Goal: Task Accomplishment & Management: Manage account settings

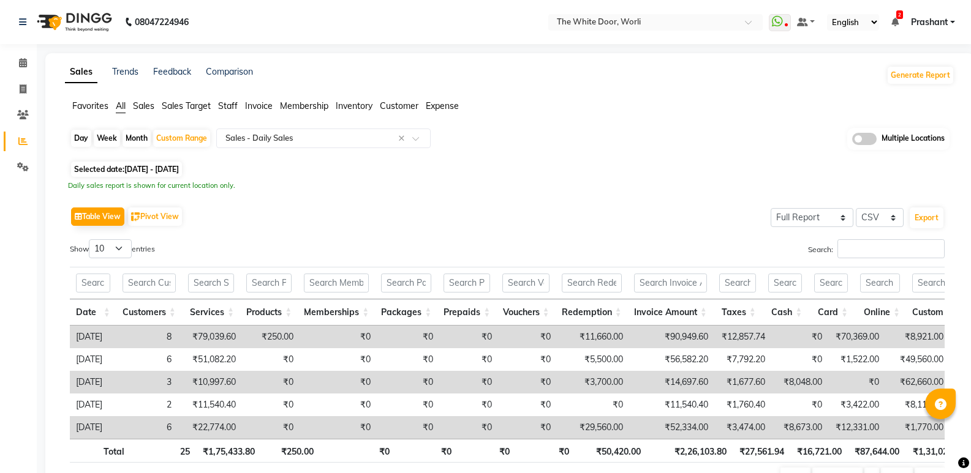
select select "full_report"
select select "csv"
click at [29, 89] on span at bounding box center [22, 90] width 21 height 14
select select "4027"
select select "service"
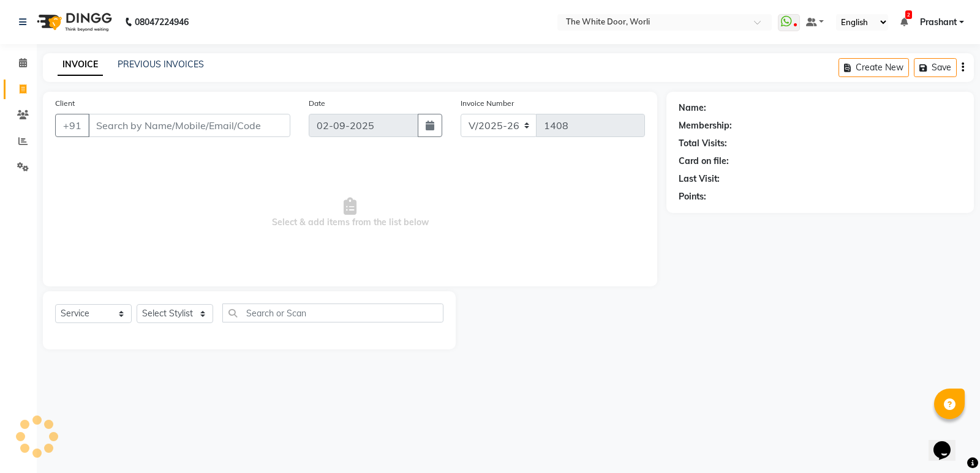
click at [156, 70] on div "PREVIOUS INVOICES" at bounding box center [161, 64] width 86 height 13
click at [162, 66] on link "PREVIOUS INVOICES" at bounding box center [161, 64] width 86 height 11
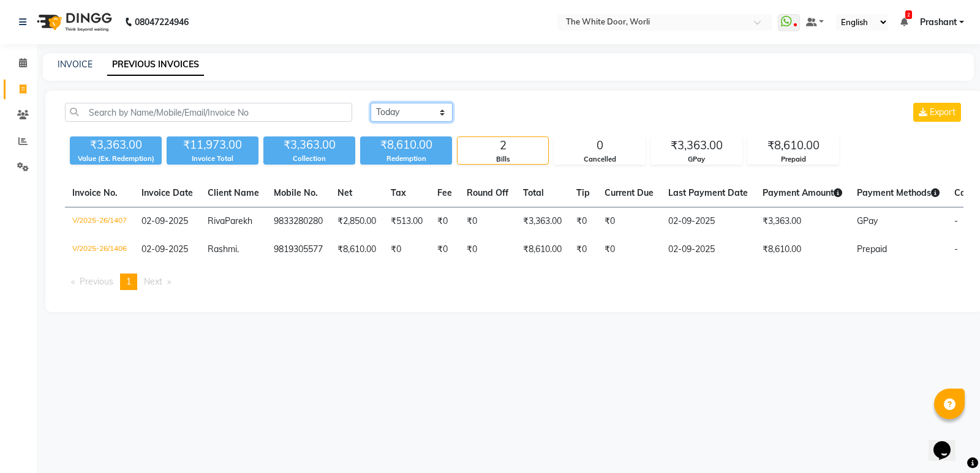
click at [394, 110] on select "[DATE] [DATE] Custom Range" at bounding box center [412, 112] width 82 height 19
click at [371, 103] on select "[DATE] [DATE] Custom Range" at bounding box center [412, 112] width 82 height 19
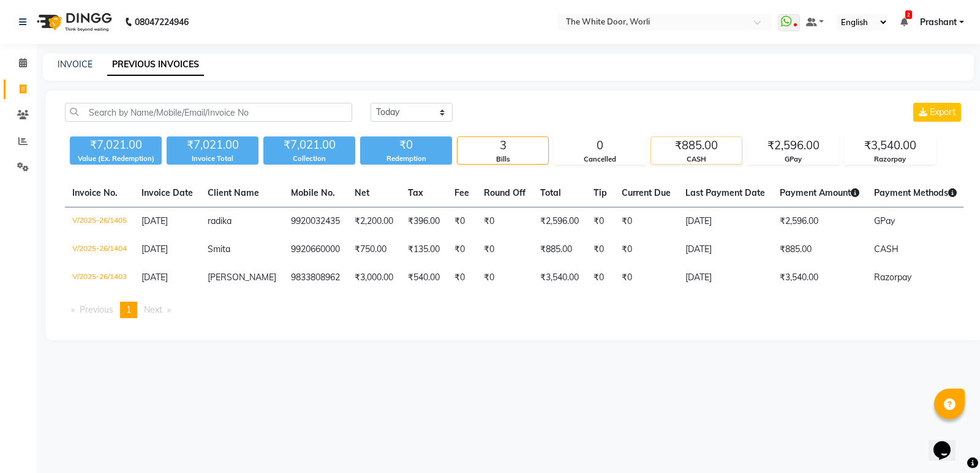
click at [712, 149] on div "₹885.00" at bounding box center [696, 145] width 91 height 17
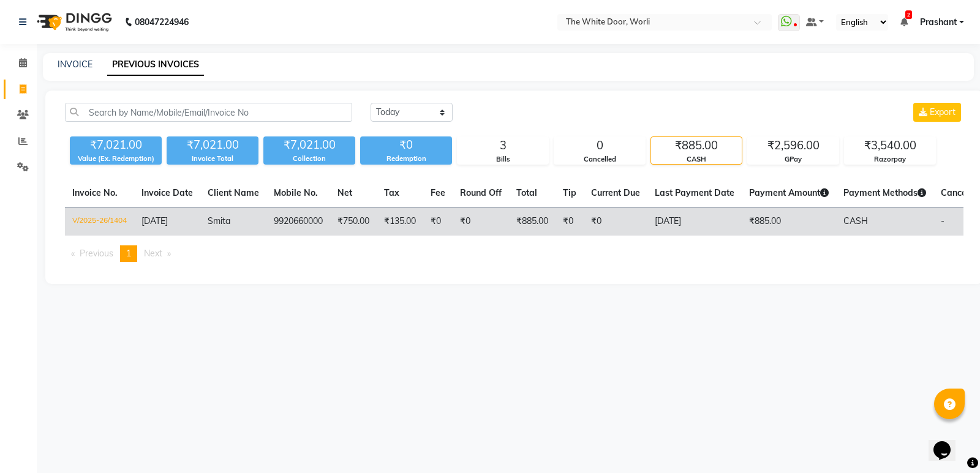
click at [682, 227] on td "[DATE]" at bounding box center [694, 222] width 94 height 29
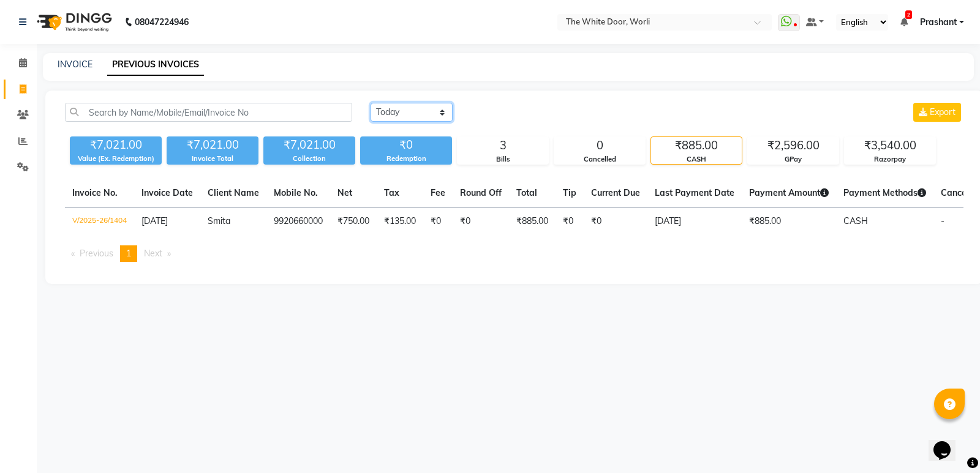
drag, startPoint x: 418, startPoint y: 113, endPoint x: 418, endPoint y: 120, distance: 7.3
click at [418, 113] on select "[DATE] [DATE] Custom Range" at bounding box center [412, 112] width 82 height 19
select select "range"
click at [371, 103] on select "[DATE] [DATE] Custom Range" at bounding box center [412, 112] width 82 height 19
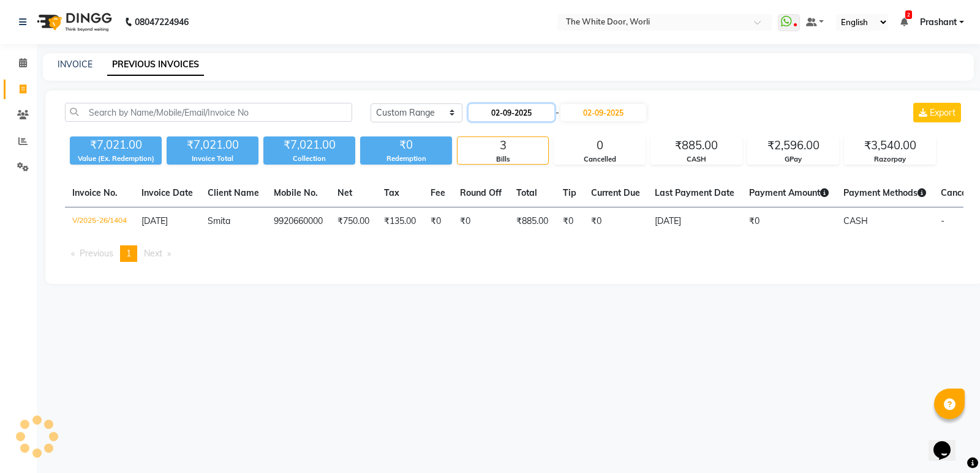
click at [533, 110] on input "02-09-2025" at bounding box center [511, 112] width 86 height 17
select select "9"
select select "2025"
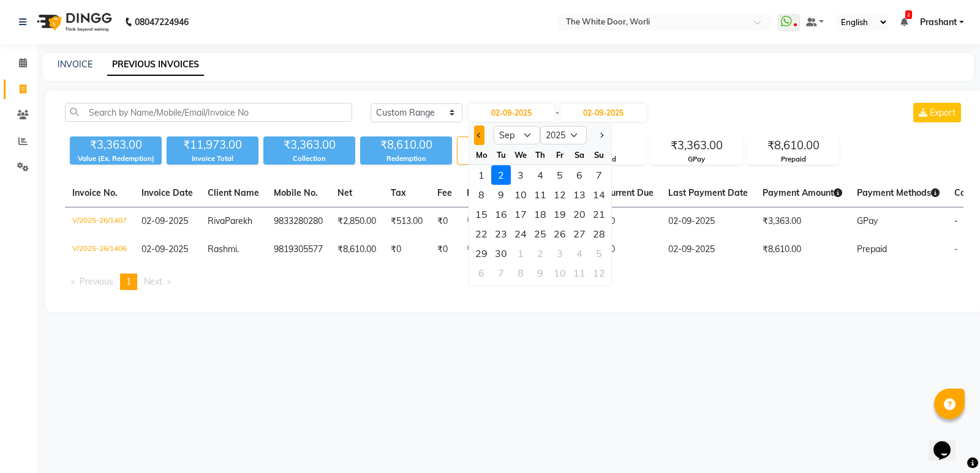
click at [478, 135] on span "Previous month" at bounding box center [479, 135] width 5 height 5
select select "8"
click at [601, 250] on div "31" at bounding box center [599, 254] width 20 height 20
type input "[DATE]"
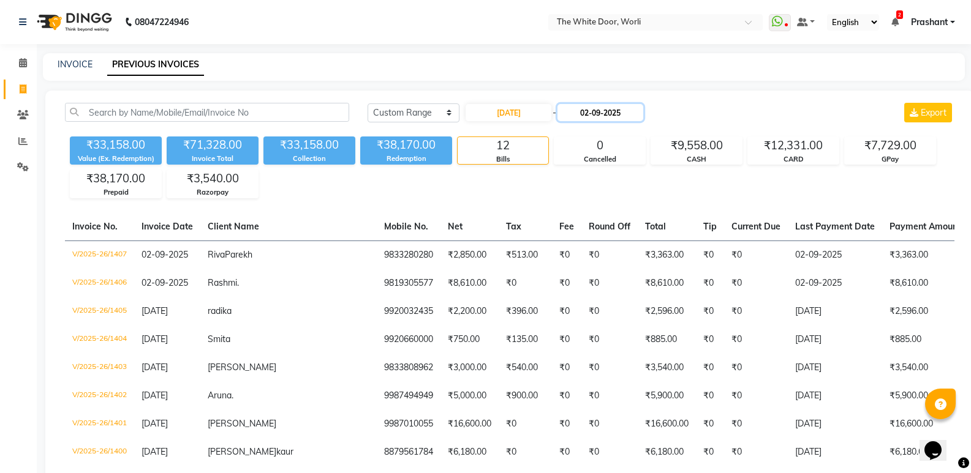
click at [625, 114] on input "02-09-2025" at bounding box center [600, 112] width 86 height 17
select select "9"
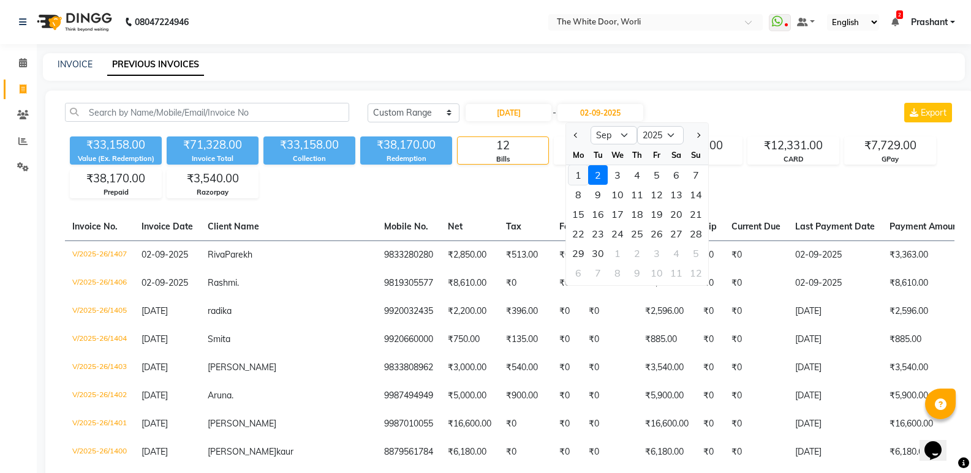
click at [578, 171] on div "1" at bounding box center [578, 175] width 20 height 20
type input "[DATE]"
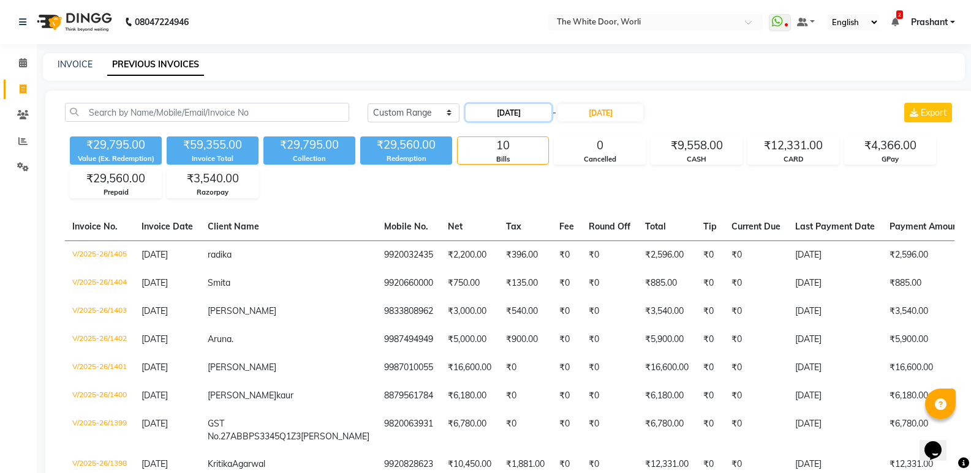
click at [520, 113] on input "[DATE]" at bounding box center [508, 112] width 86 height 17
select select "8"
select select "2025"
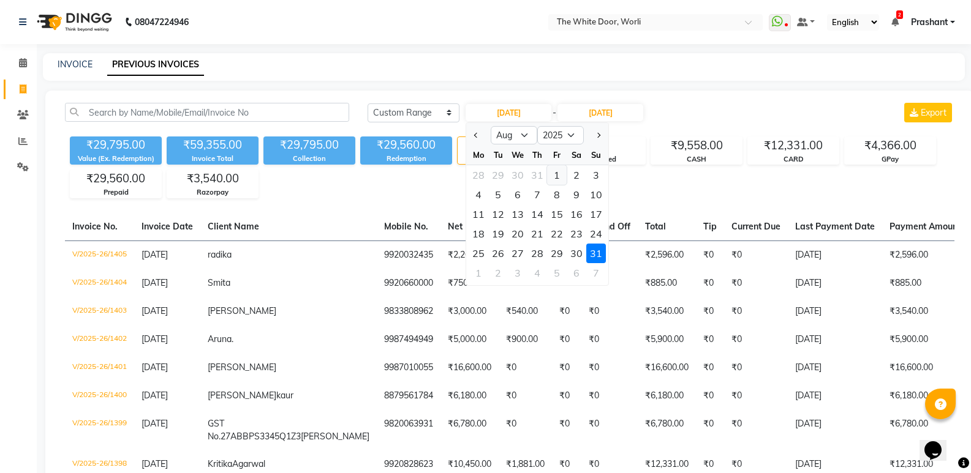
click at [557, 178] on div "1" at bounding box center [557, 175] width 20 height 20
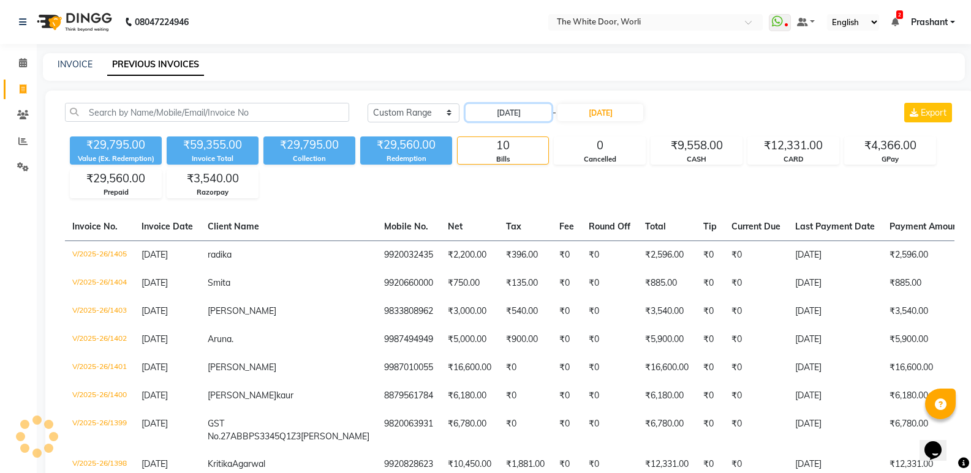
type input "[DATE]"
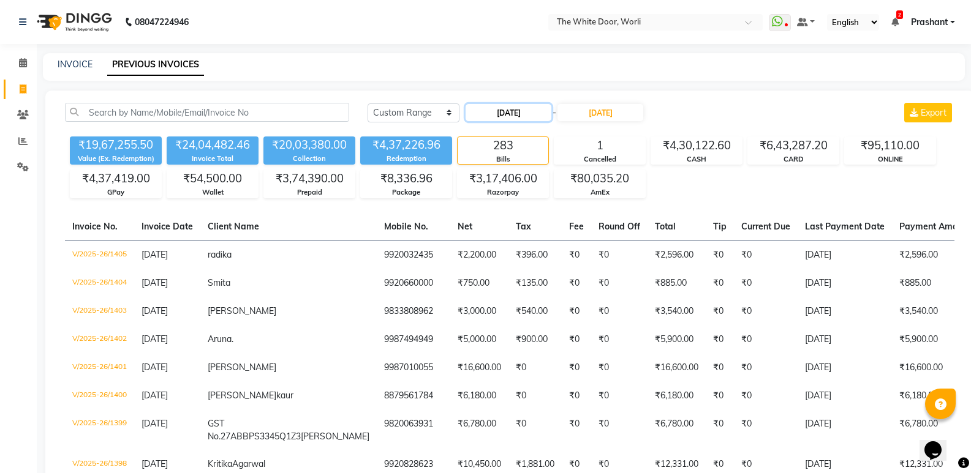
click at [521, 114] on input "[DATE]" at bounding box center [508, 112] width 86 height 17
select select "8"
select select "2025"
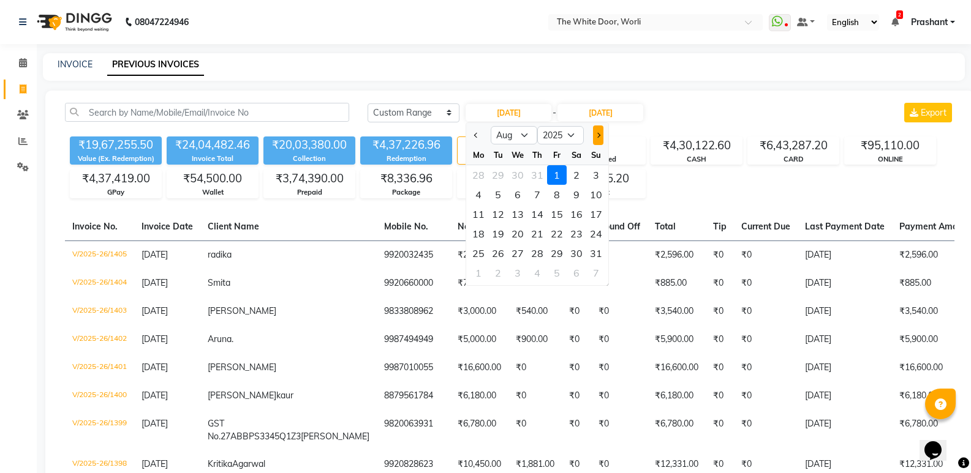
click at [597, 134] on span "Next month" at bounding box center [597, 135] width 5 height 5
select select "9"
click at [515, 254] on div "1" at bounding box center [518, 254] width 20 height 20
type input "[DATE]"
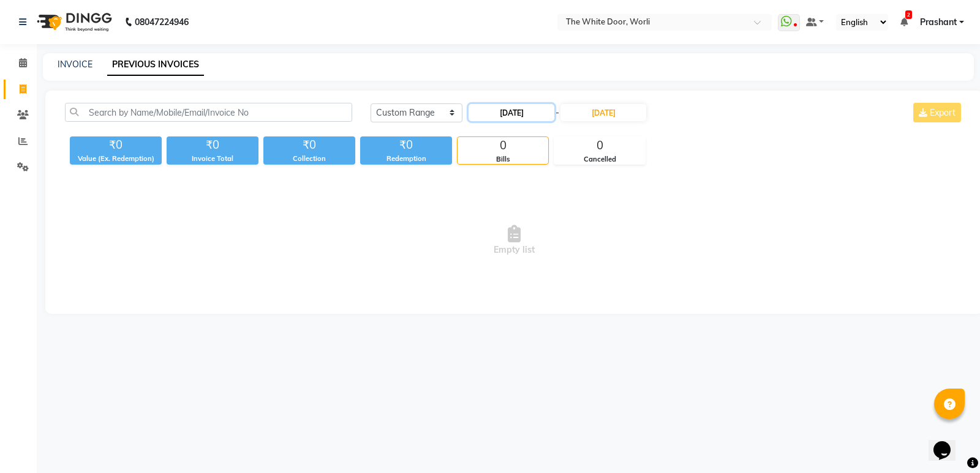
click at [517, 115] on input "[DATE]" at bounding box center [511, 112] width 86 height 17
select select "10"
select select "2025"
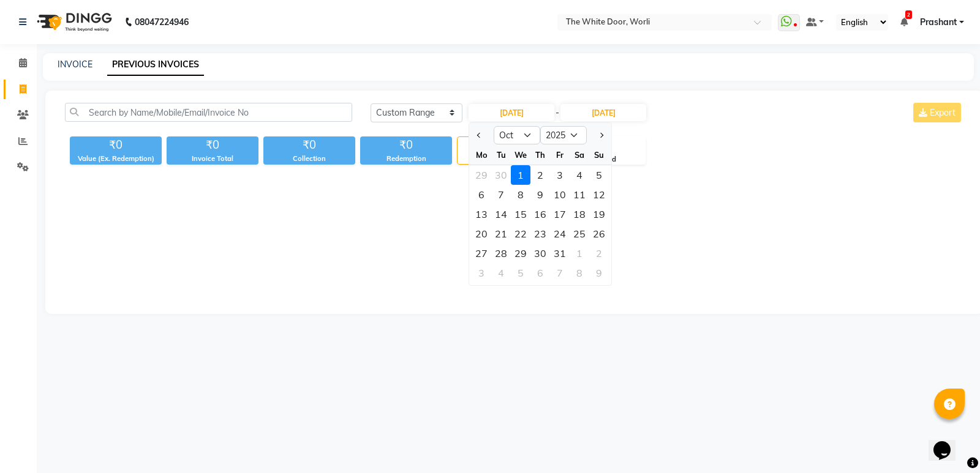
click at [473, 137] on div at bounding box center [481, 136] width 24 height 20
click at [480, 134] on span "Previous month" at bounding box center [479, 135] width 5 height 5
select select "9"
click at [486, 178] on div "1" at bounding box center [482, 175] width 20 height 20
type input "[DATE]"
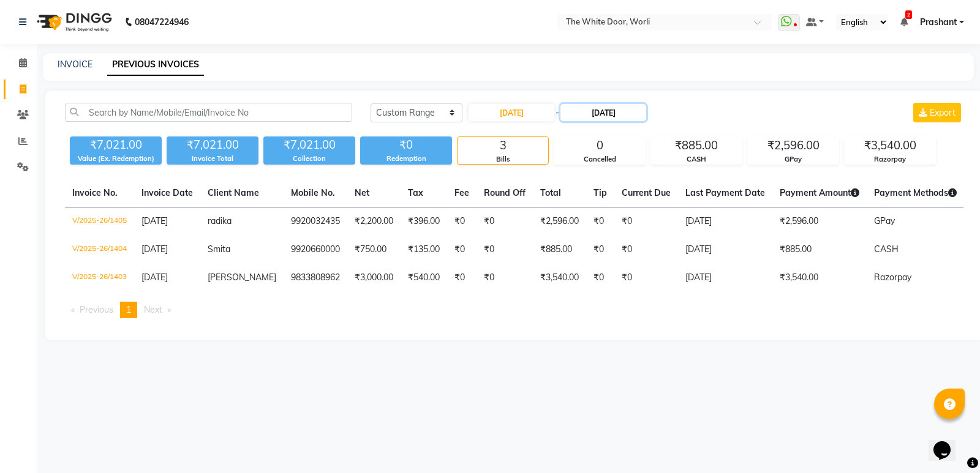
click at [611, 111] on input "[DATE]" at bounding box center [603, 112] width 86 height 17
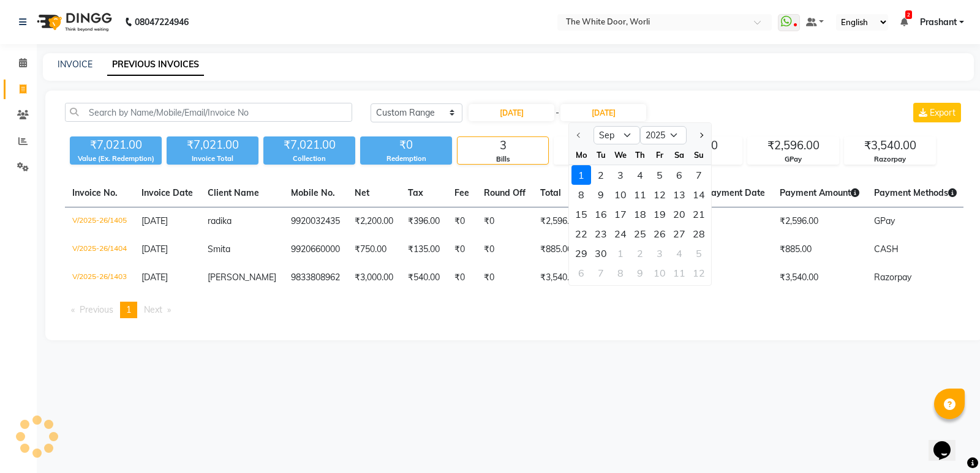
click at [811, 103] on div "[DATE] [DATE] Custom Range [DATE] - [DATE] Sep Oct Nov [DATE] 2026 2027 2028 20…" at bounding box center [667, 113] width 593 height 20
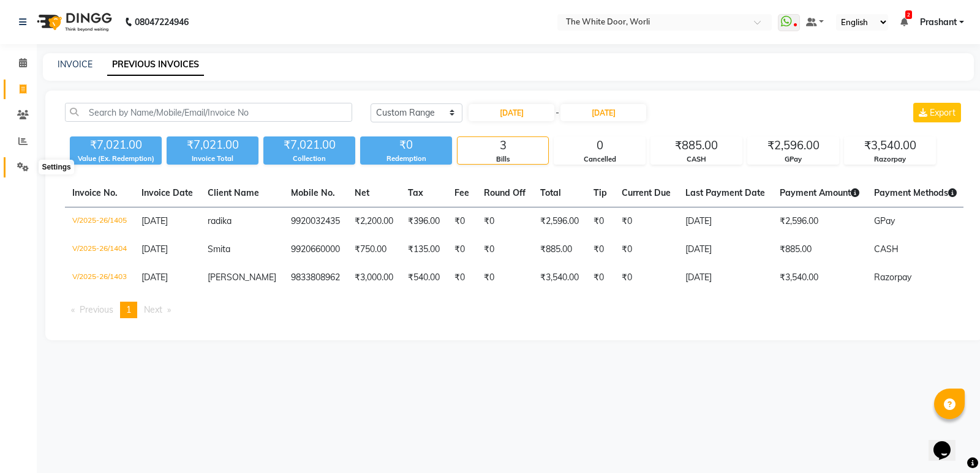
click at [21, 164] on icon at bounding box center [23, 166] width 12 height 9
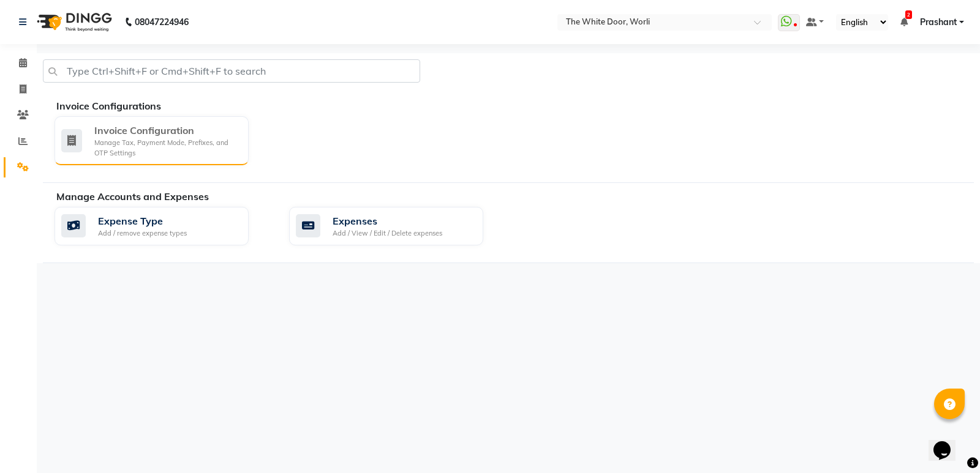
click at [206, 149] on div "Manage Tax, Payment Mode, Prefixes, and OTP Settings" at bounding box center [166, 148] width 145 height 20
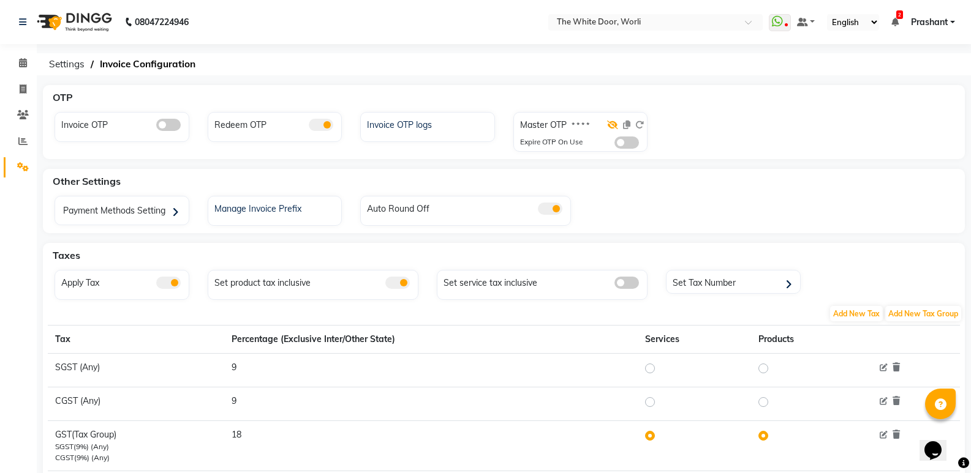
click at [613, 126] on icon at bounding box center [612, 125] width 11 height 9
click at [639, 126] on icon at bounding box center [639, 125] width 9 height 9
click at [615, 123] on icon at bounding box center [613, 125] width 10 height 9
